Goal: Transaction & Acquisition: Purchase product/service

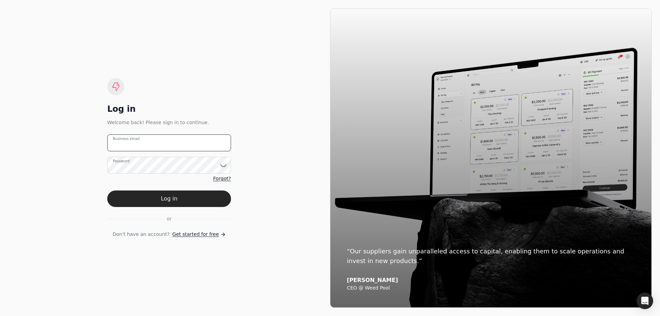
type email "[EMAIL_ADDRESS][PERSON_NAME][DOMAIN_NAME]"
click at [163, 204] on button "Log in" at bounding box center [169, 199] width 124 height 17
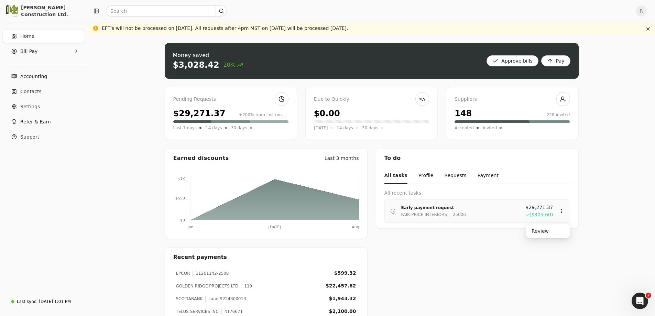
click at [424, 210] on div "Early payment request" at bounding box center [460, 207] width 119 height 7
click at [536, 234] on div "Review" at bounding box center [548, 231] width 41 height 11
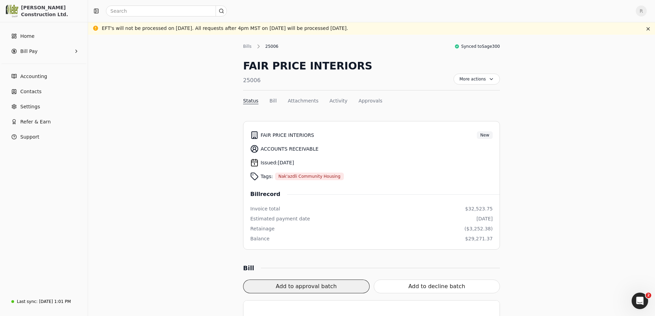
click at [325, 286] on button "Add to approval batch" at bounding box center [306, 287] width 127 height 14
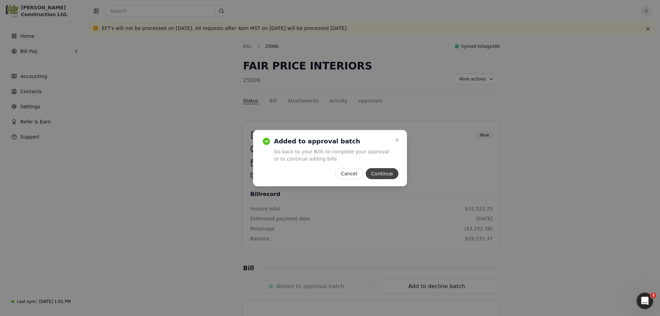
click at [383, 175] on button "Continue" at bounding box center [382, 173] width 33 height 11
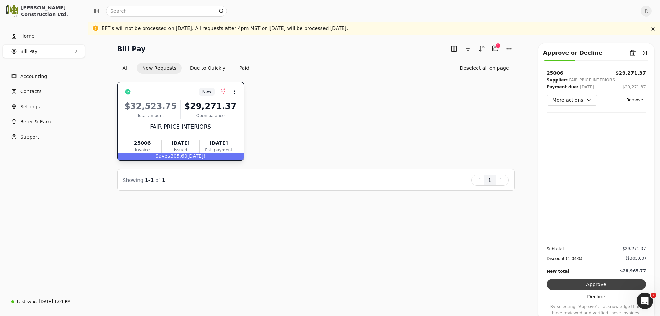
click at [595, 283] on button "Approve" at bounding box center [596, 284] width 99 height 11
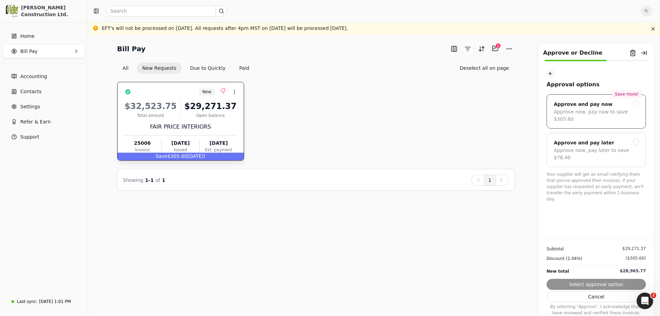
click at [639, 106] on div "Save more! Approve and pay now Approve now, pay now to save $305.60" at bounding box center [596, 111] width 99 height 34
click at [595, 284] on button "Next" at bounding box center [596, 284] width 99 height 11
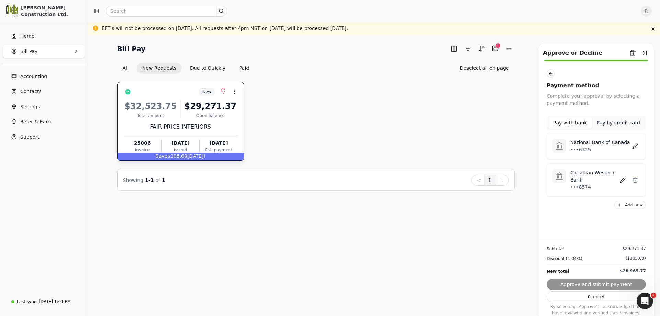
click at [590, 153] on div "National Bank of Canada •••6325" at bounding box center [596, 146] width 99 height 26
click at [579, 282] on button "Approve and submit payment" at bounding box center [596, 284] width 99 height 11
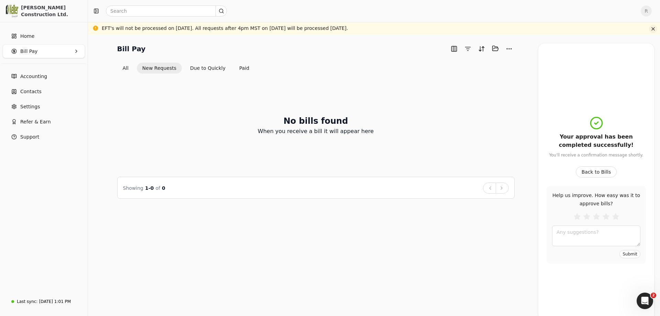
click at [653, 32] on button "button" at bounding box center [653, 29] width 8 height 8
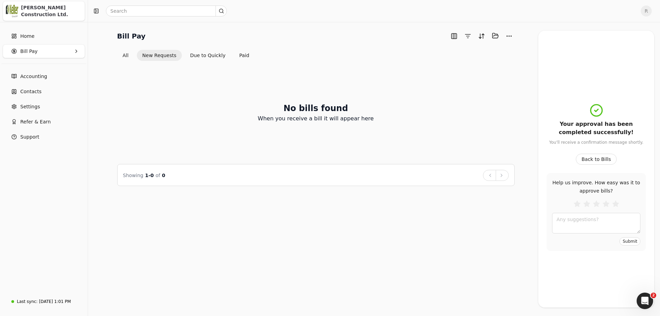
click at [31, 13] on div "[PERSON_NAME] Construction Ltd." at bounding box center [51, 11] width 61 height 14
